Goal: Task Accomplishment & Management: Manage account settings

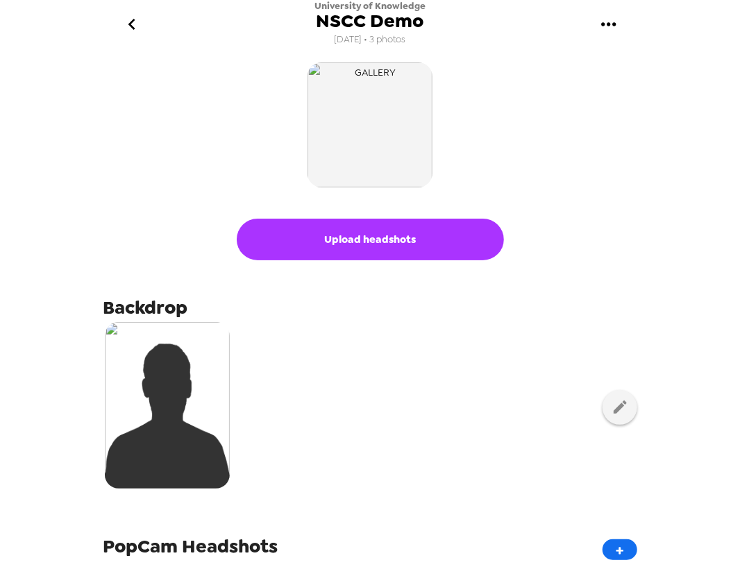
scroll to position [189, 0]
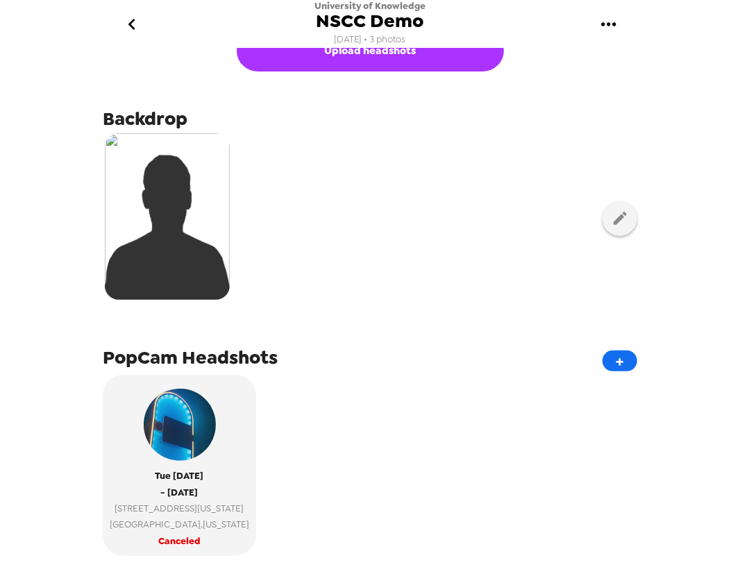
click at [130, 22] on icon "go back" at bounding box center [132, 24] width 22 height 22
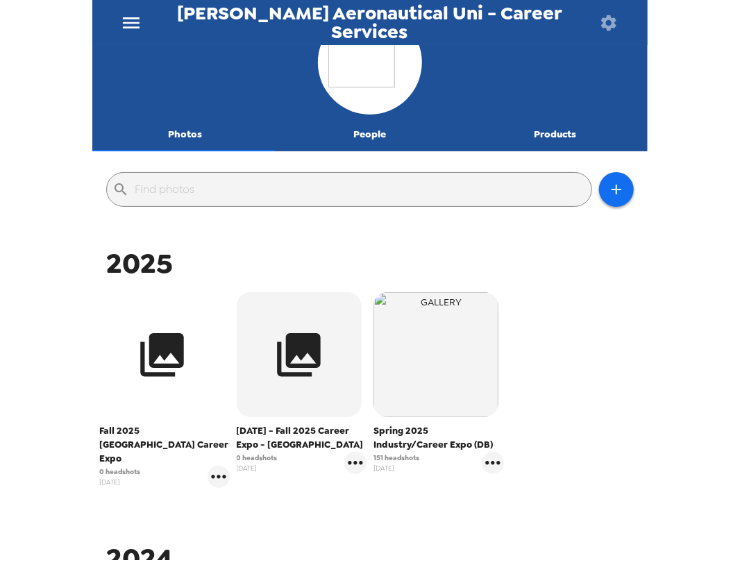
scroll to position [63, 0]
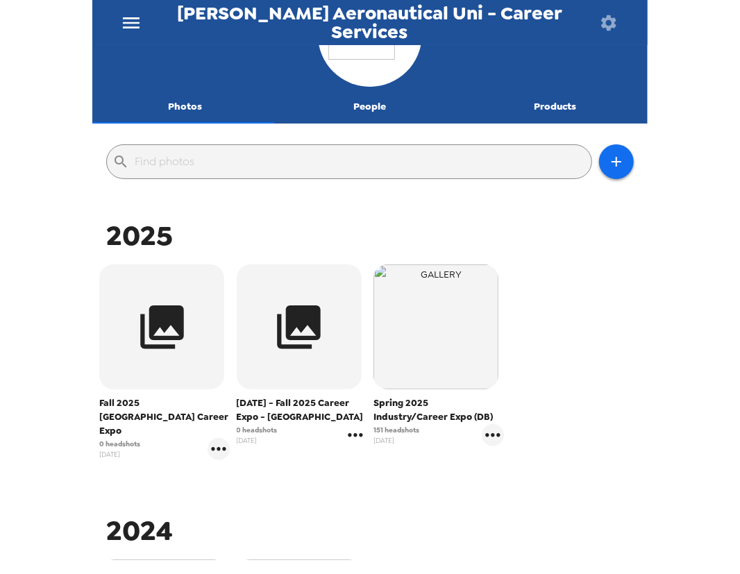
click at [356, 431] on icon "gallery menu" at bounding box center [356, 435] width 22 height 22
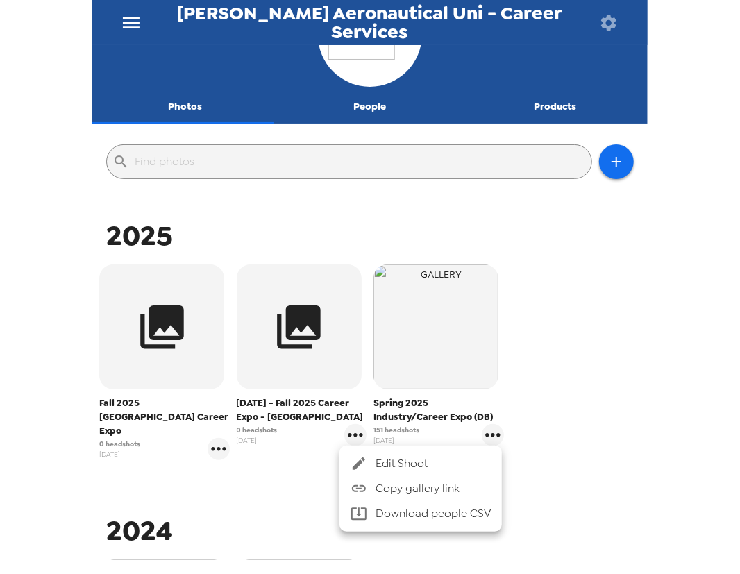
click at [369, 451] on ul "Edit Shoot Copy gallery link Download people CSV" at bounding box center [421, 489] width 163 height 86
click at [372, 456] on div at bounding box center [363, 464] width 25 height 17
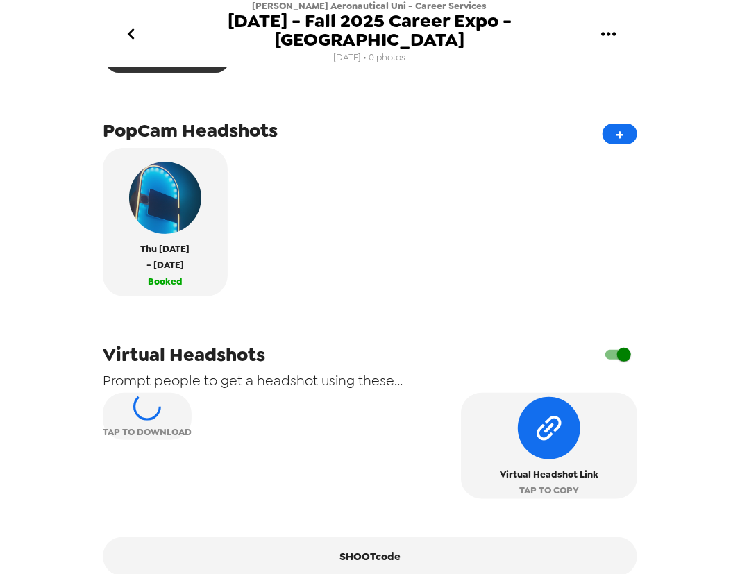
scroll to position [315, 0]
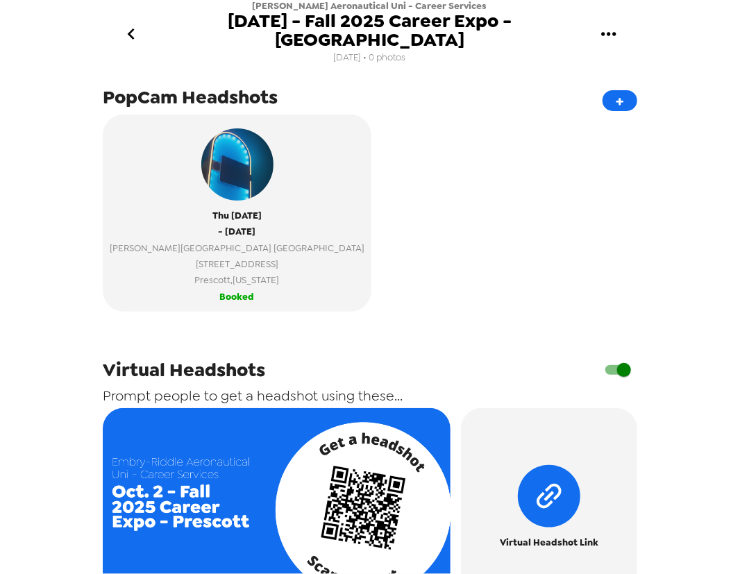
click at [524, 167] on div "[DATE] - [DATE] [PERSON_NAME][GEOGRAPHIC_DATA] [GEOGRAPHIC_DATA] [STREET_ADDRES…" at bounding box center [370, 219] width 535 height 208
click at [127, 26] on icon "go back" at bounding box center [131, 34] width 22 height 22
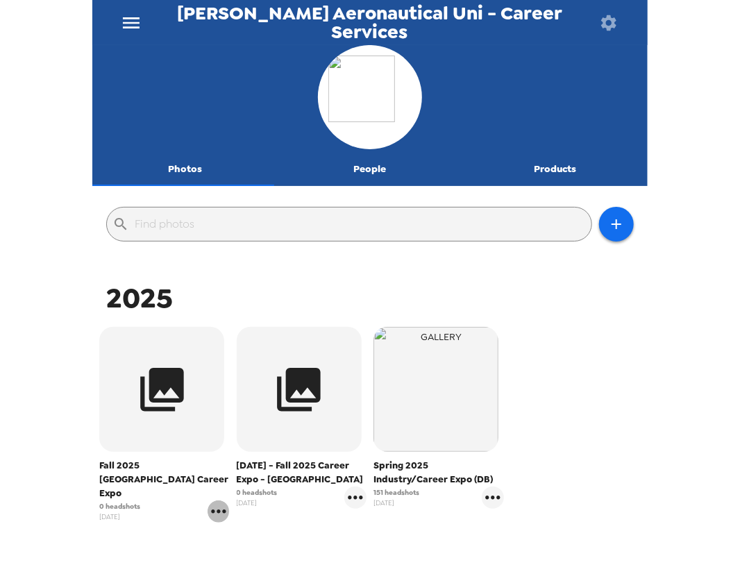
click at [222, 501] on icon "gallery menu" at bounding box center [219, 512] width 22 height 22
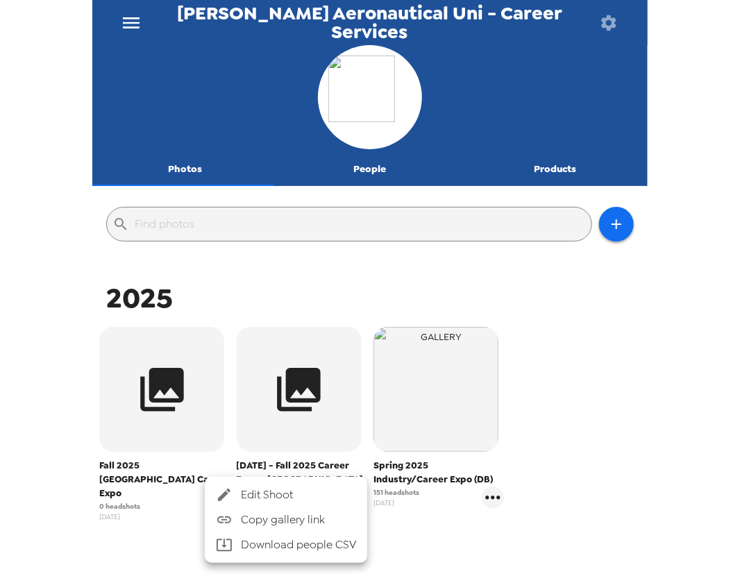
click at [263, 487] on span "Edit Shoot" at bounding box center [298, 495] width 115 height 17
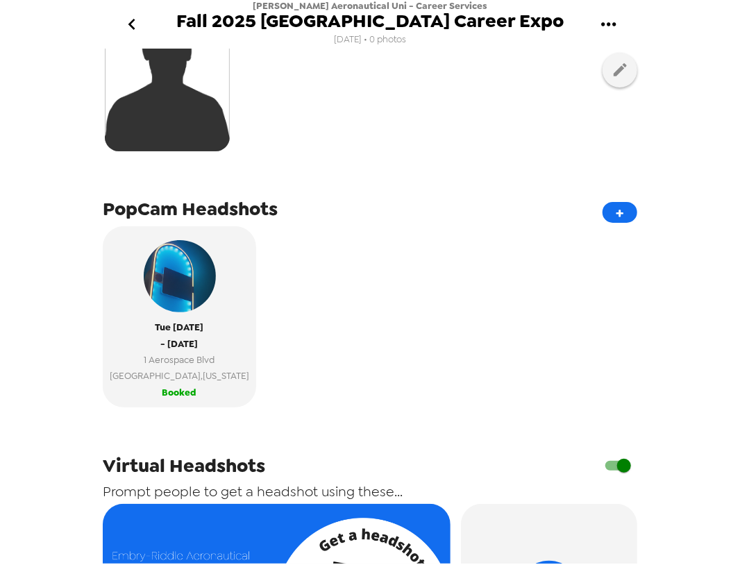
scroll to position [189, 0]
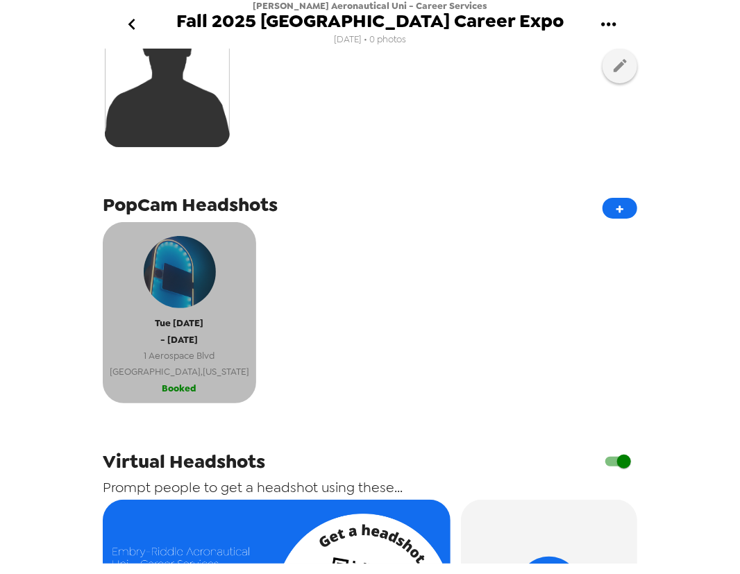
click at [189, 387] on button "[DATE] - [DATE] [STREET_ADDRESS][US_STATE] Booked" at bounding box center [180, 312] width 154 height 181
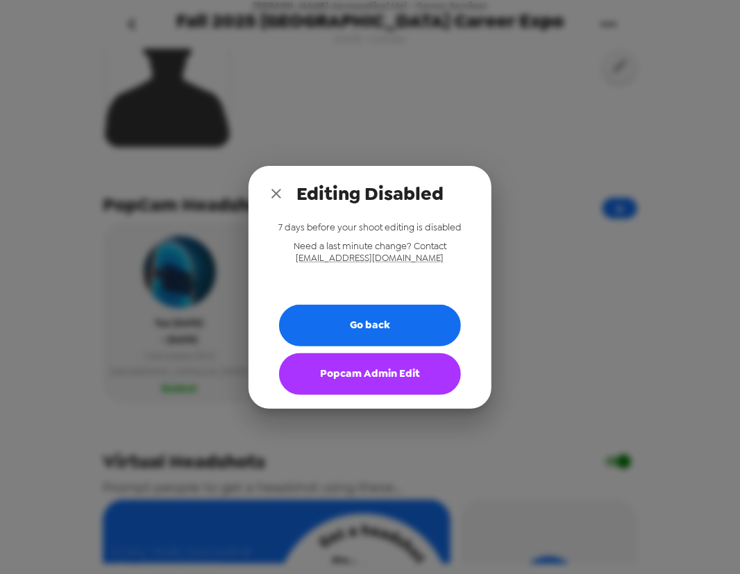
click at [381, 384] on button "Popcam Admin Edit" at bounding box center [370, 375] width 182 height 42
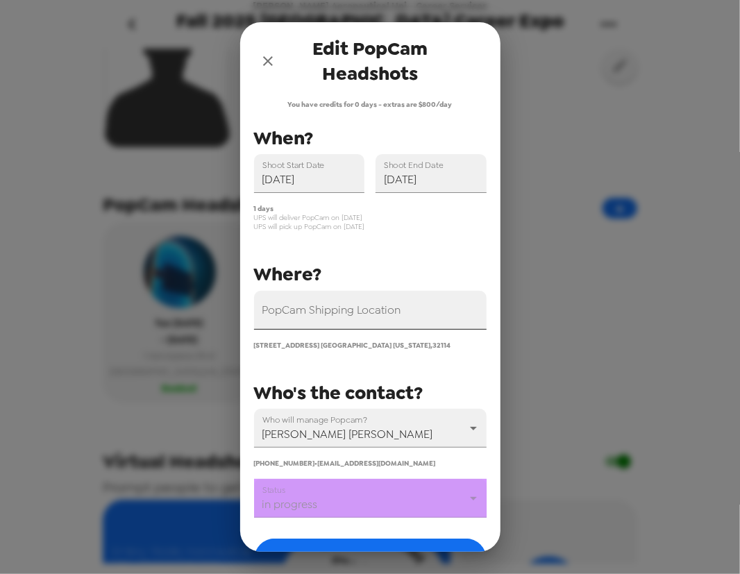
click at [392, 320] on input "PopCam Shipping Location" at bounding box center [370, 310] width 233 height 39
paste input "[STREET_ADDRESS][US_STATE]"
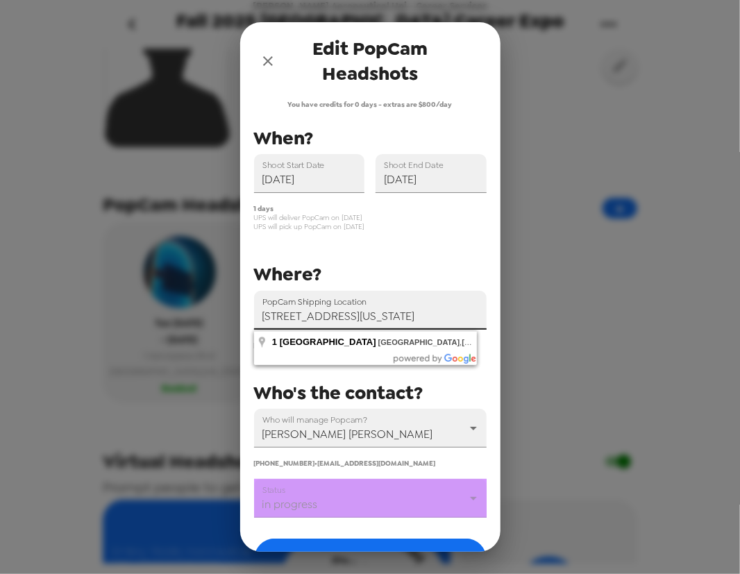
type input "[STREET_ADDRESS][US_STATE]"
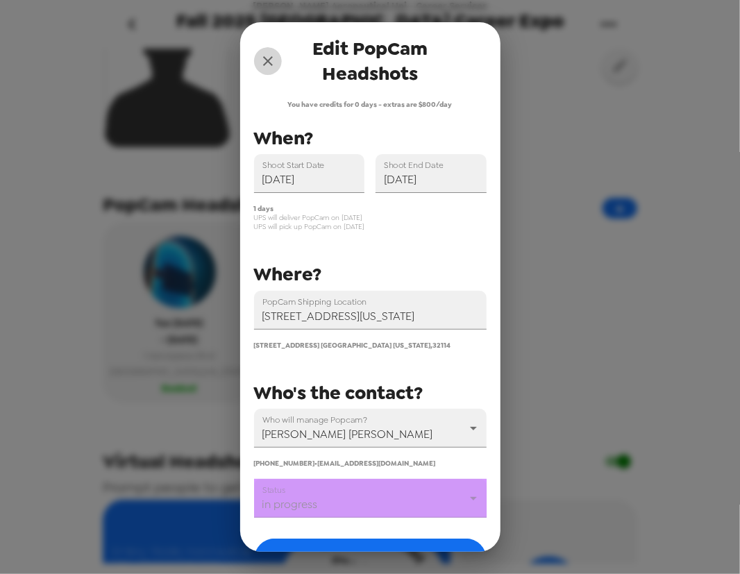
scroll to position [0, 0]
click at [269, 61] on icon "close" at bounding box center [268, 61] width 17 height 17
